Goal: Task Accomplishment & Management: Use online tool/utility

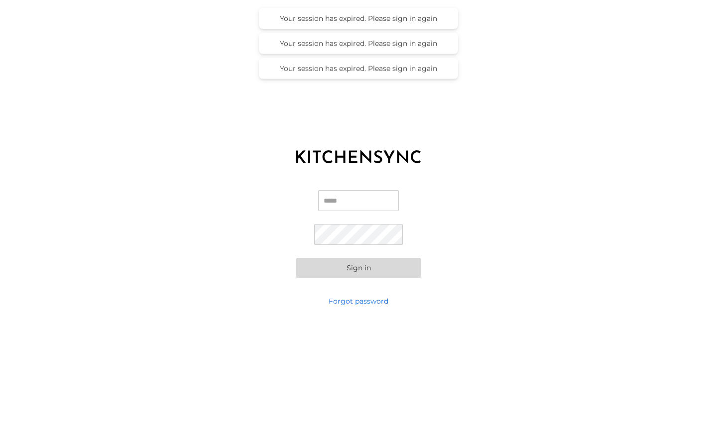
type input "**********"
click at [344, 268] on button "Sign in" at bounding box center [358, 268] width 124 height 20
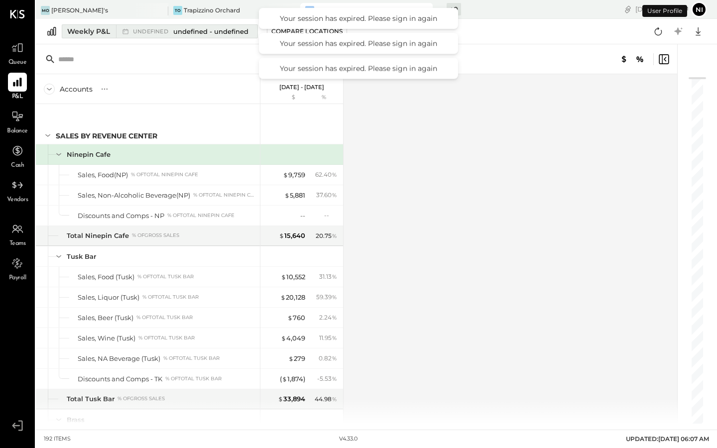
click at [79, 31] on div "Weekly P&L" at bounding box center [88, 31] width 43 height 10
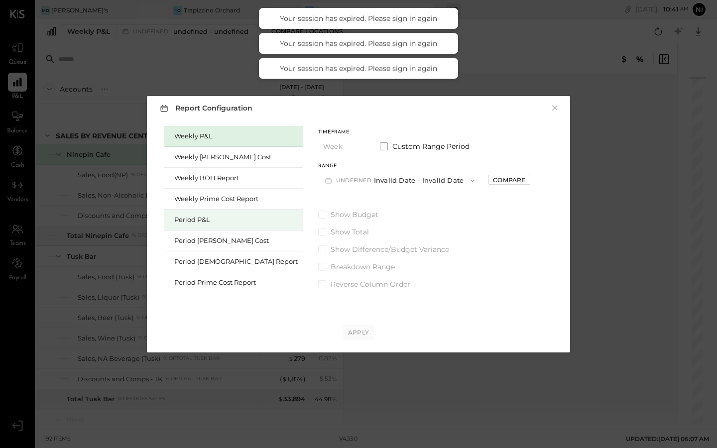
click at [185, 215] on div "Period P&L" at bounding box center [235, 219] width 123 height 9
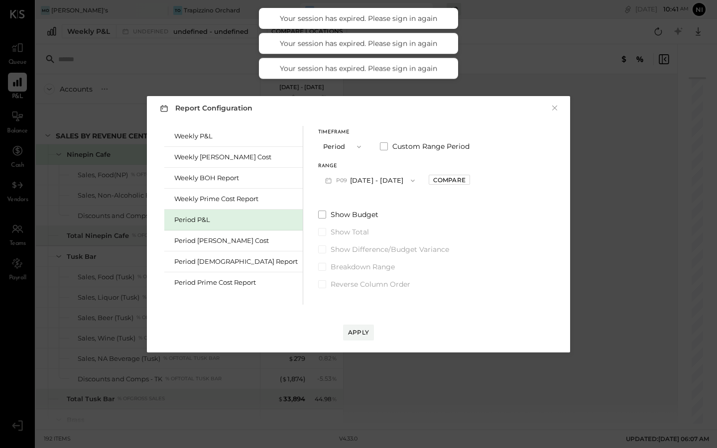
click at [338, 180] on button "P09 [DATE] - [DATE]" at bounding box center [370, 180] width 104 height 18
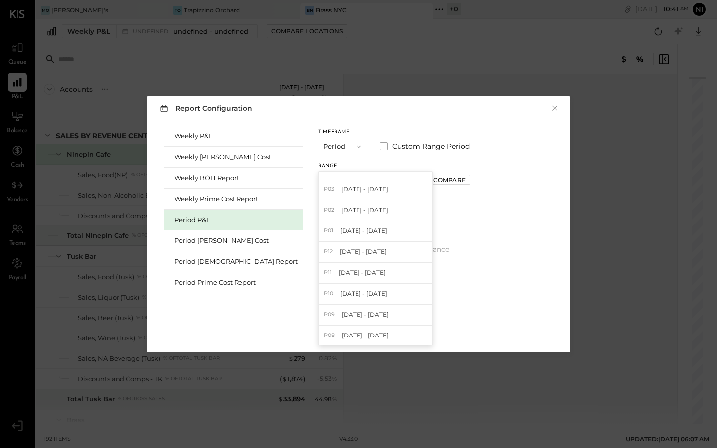
scroll to position [119, 0]
click at [341, 312] on span "[DATE] - [DATE]" at bounding box center [364, 313] width 47 height 8
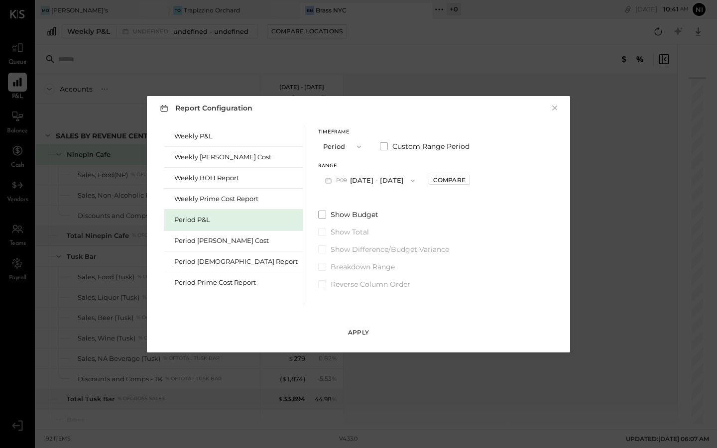
click at [355, 336] on div "Apply" at bounding box center [358, 332] width 21 height 8
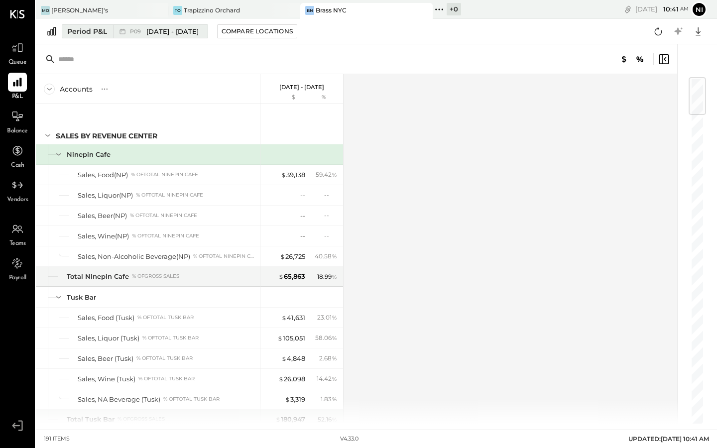
click at [165, 34] on span "[DATE] - [DATE]" at bounding box center [172, 31] width 52 height 9
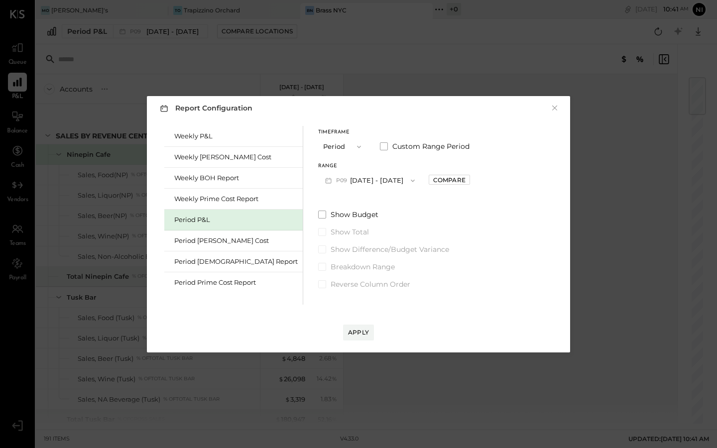
click at [359, 180] on button "P09 [DATE] - [DATE]" at bounding box center [370, 180] width 104 height 18
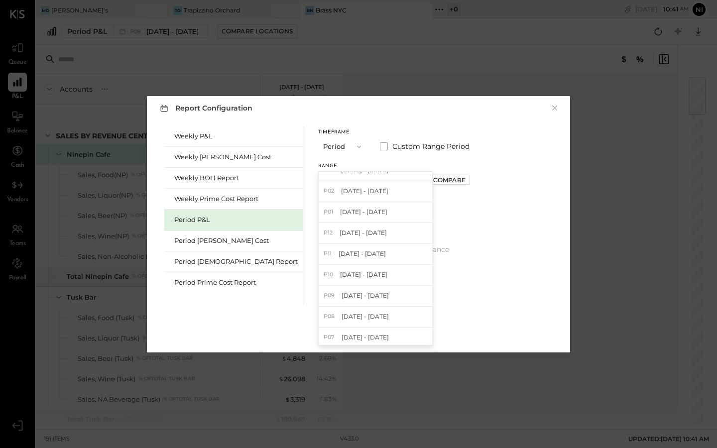
scroll to position [138, 0]
click at [345, 231] on span "[DATE] - [DATE]" at bounding box center [362, 231] width 47 height 8
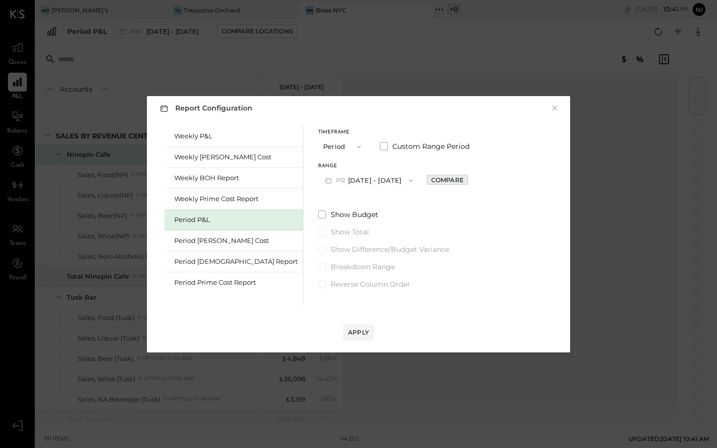
click at [431, 183] on div "Compare" at bounding box center [447, 180] width 32 height 8
click at [466, 181] on icon "button" at bounding box center [469, 180] width 6 height 6
type input "*"
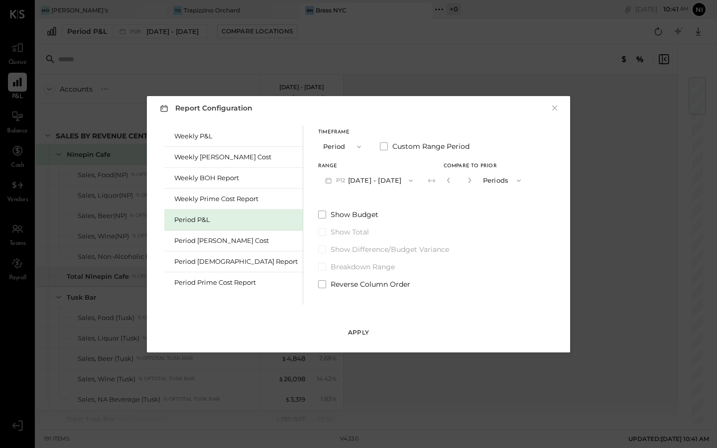
click at [361, 325] on button "Apply" at bounding box center [358, 333] width 31 height 16
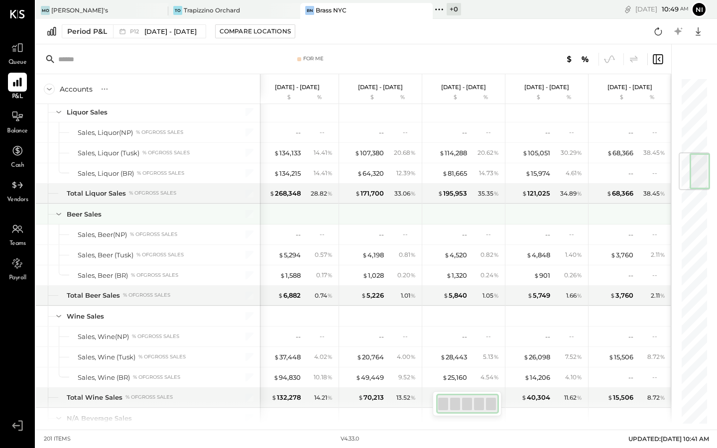
scroll to position [0, 3]
